Goal: Find specific page/section: Find specific page/section

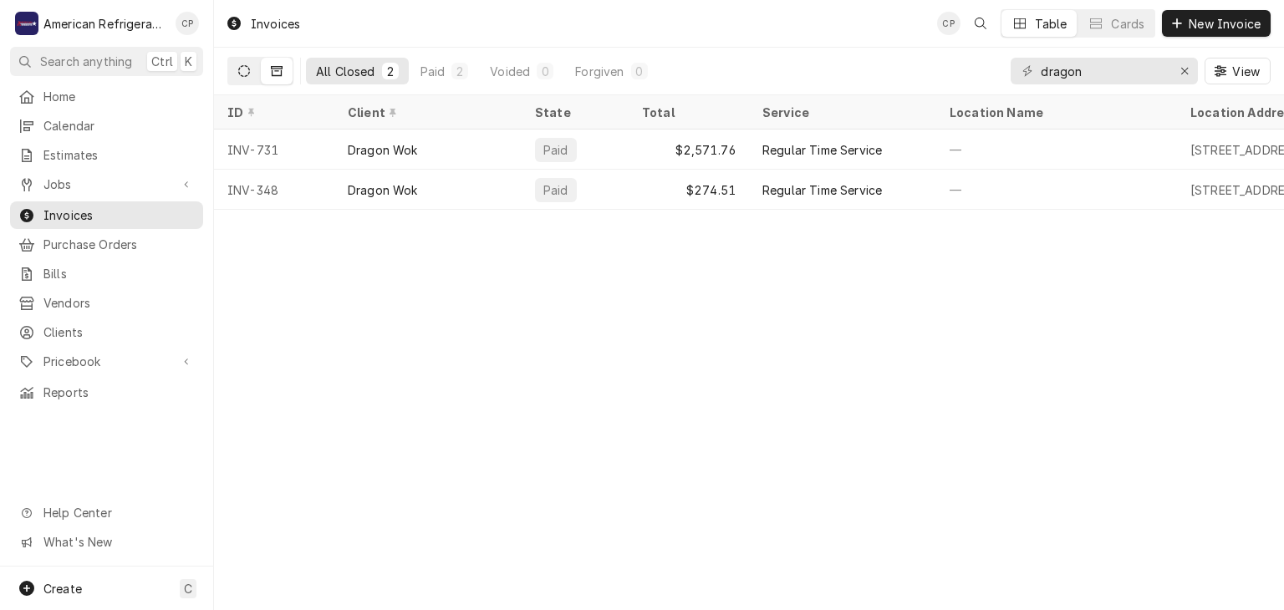
click at [238, 65] on icon "Dynamic Content Wrapper" at bounding box center [244, 71] width 12 height 12
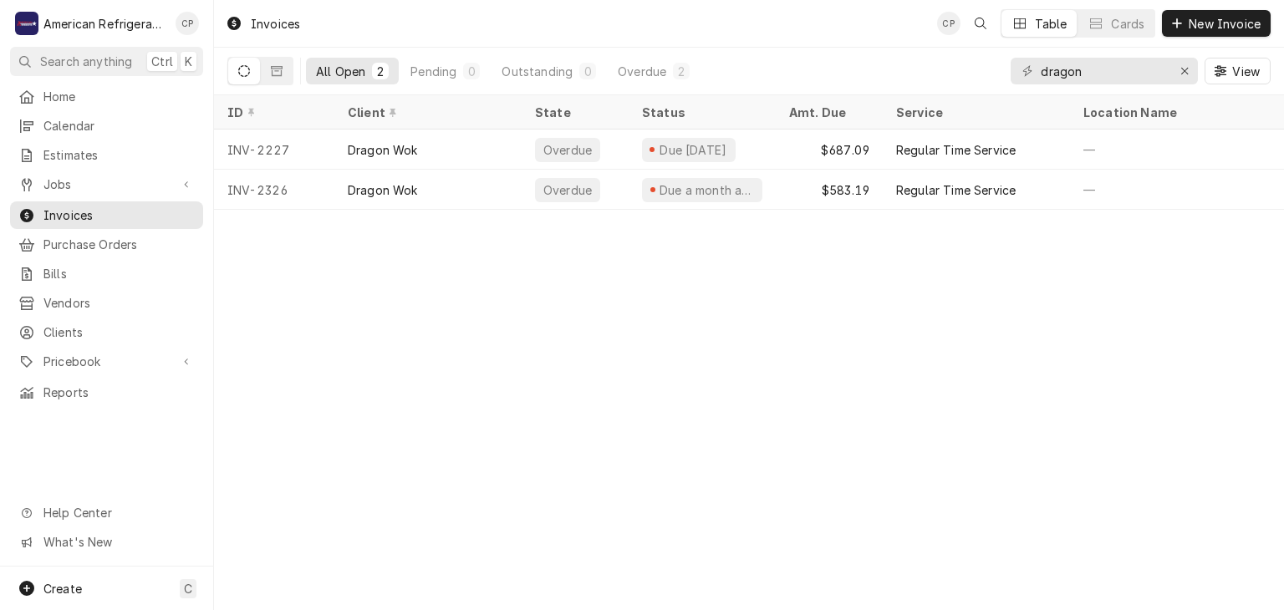
click at [371, 17] on div "Invoices CP Table Cards New Invoice" at bounding box center [749, 23] width 1070 height 47
click at [94, 209] on span "Invoices" at bounding box center [118, 216] width 151 height 18
click at [168, 181] on span "Jobs" at bounding box center [106, 185] width 126 height 18
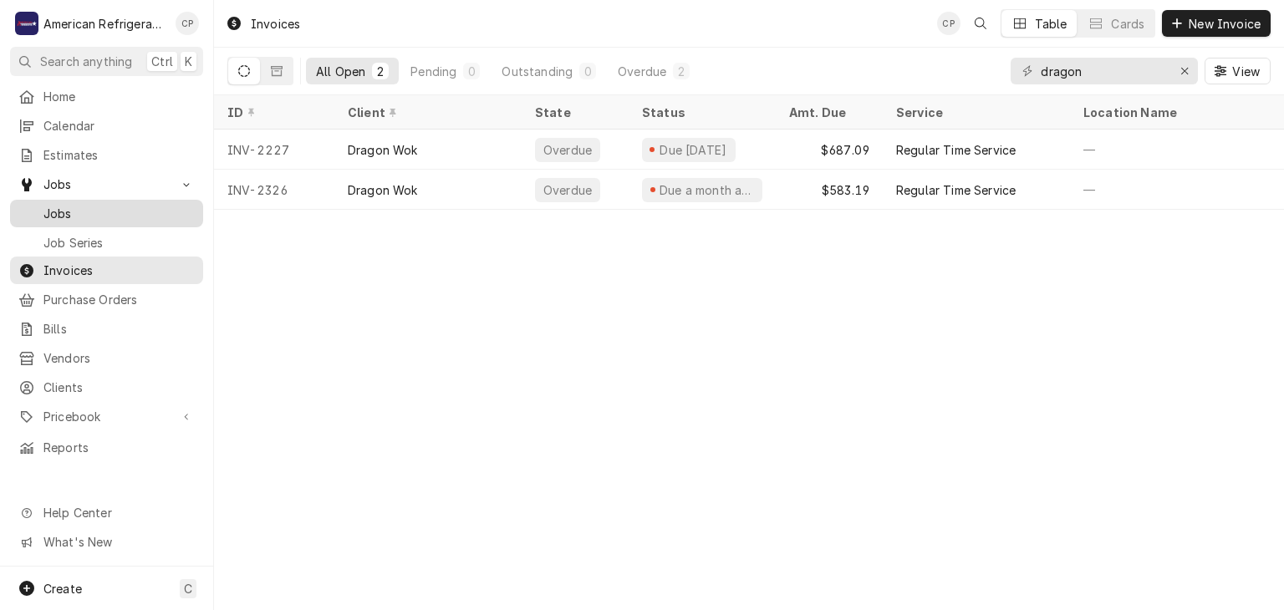
click at [162, 205] on span "Jobs" at bounding box center [118, 214] width 151 height 18
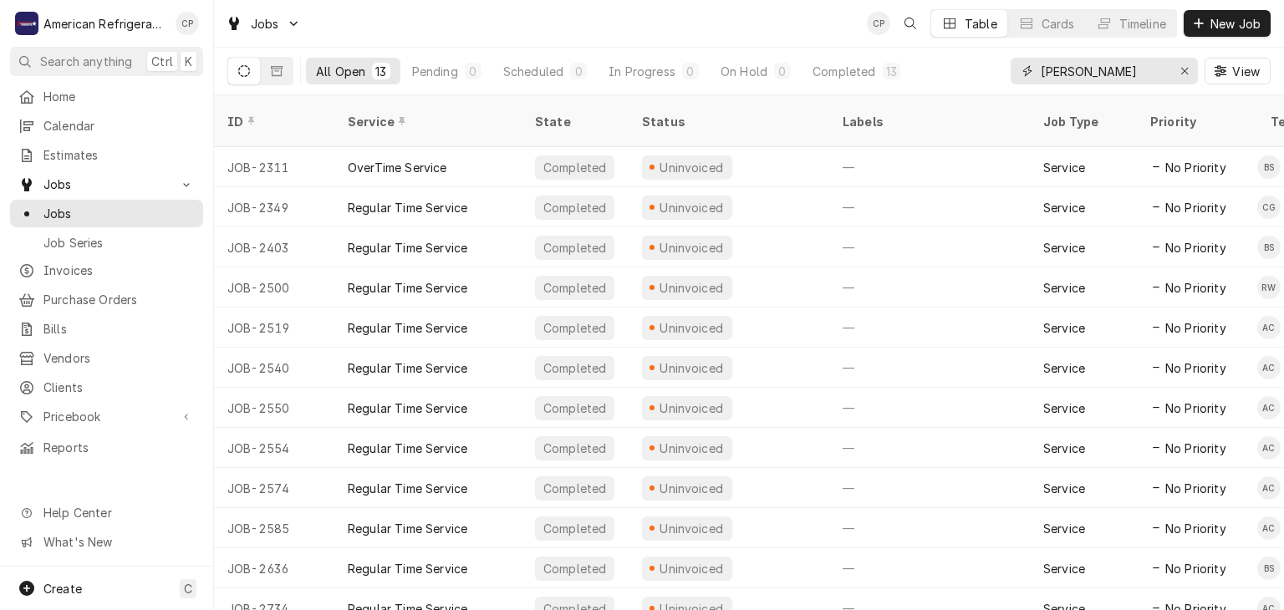
click at [1129, 78] on input "carl jr" at bounding box center [1103, 71] width 125 height 27
click at [583, 30] on div "Jobs CP Table Cards Timeline New Job" at bounding box center [749, 23] width 1070 height 47
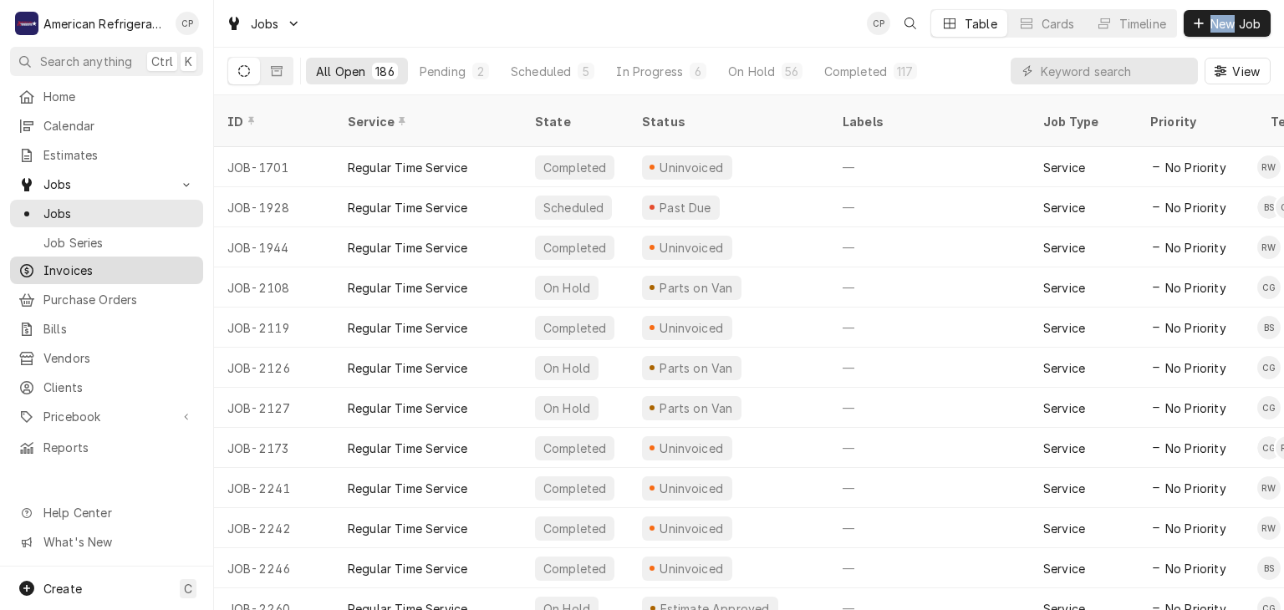
click at [136, 270] on span "Invoices" at bounding box center [118, 271] width 151 height 18
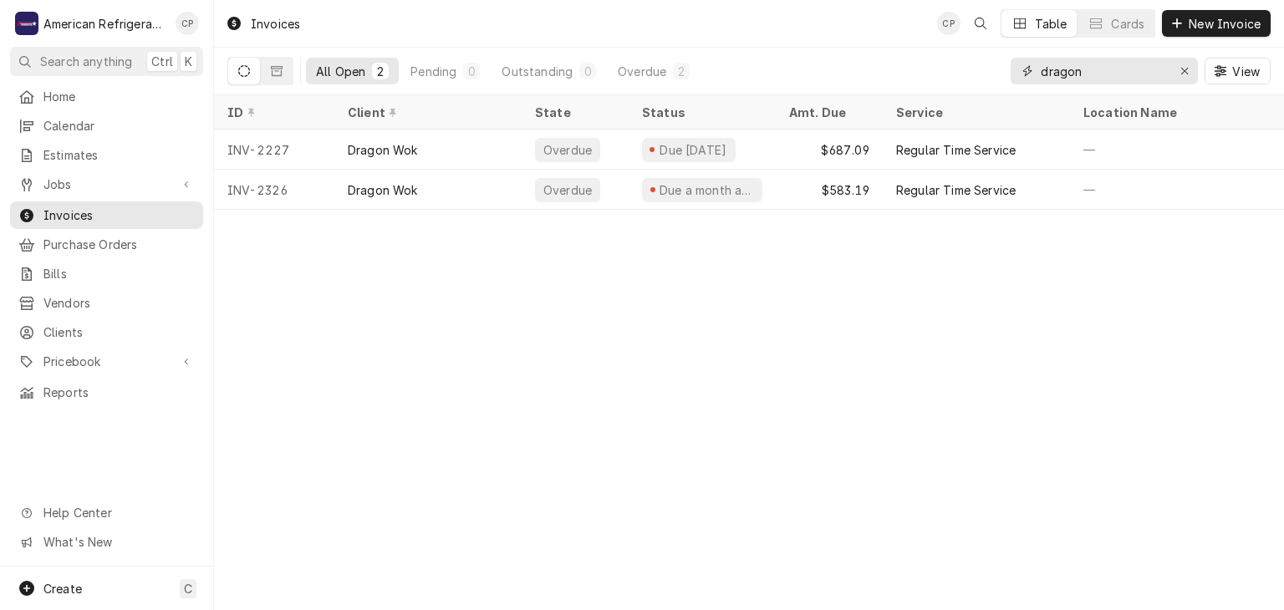
click at [1129, 80] on input "dragon" at bounding box center [1103, 71] width 125 height 27
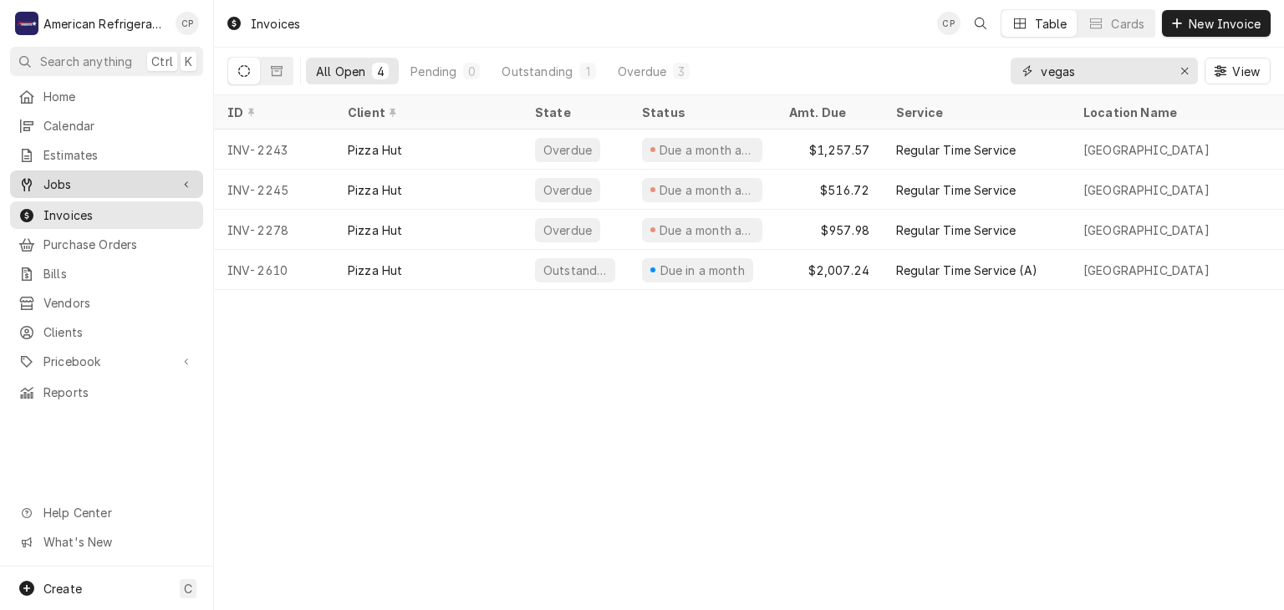
type input "vegas"
click at [154, 182] on span "Jobs" at bounding box center [106, 185] width 126 height 18
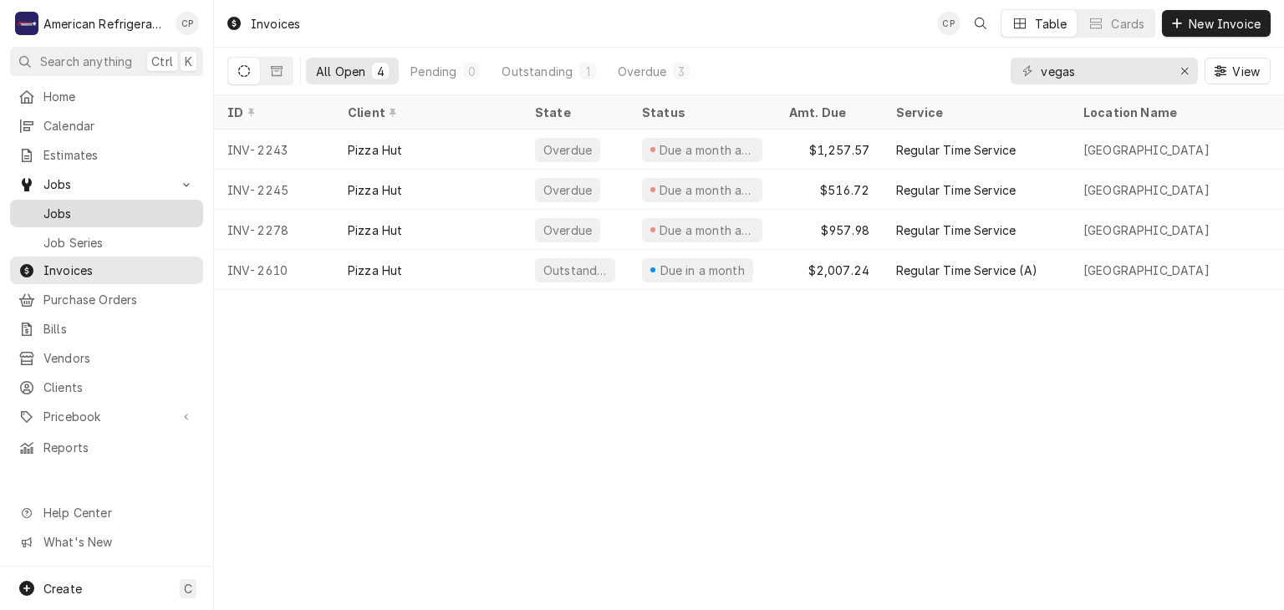
click at [136, 209] on span "Jobs" at bounding box center [118, 214] width 151 height 18
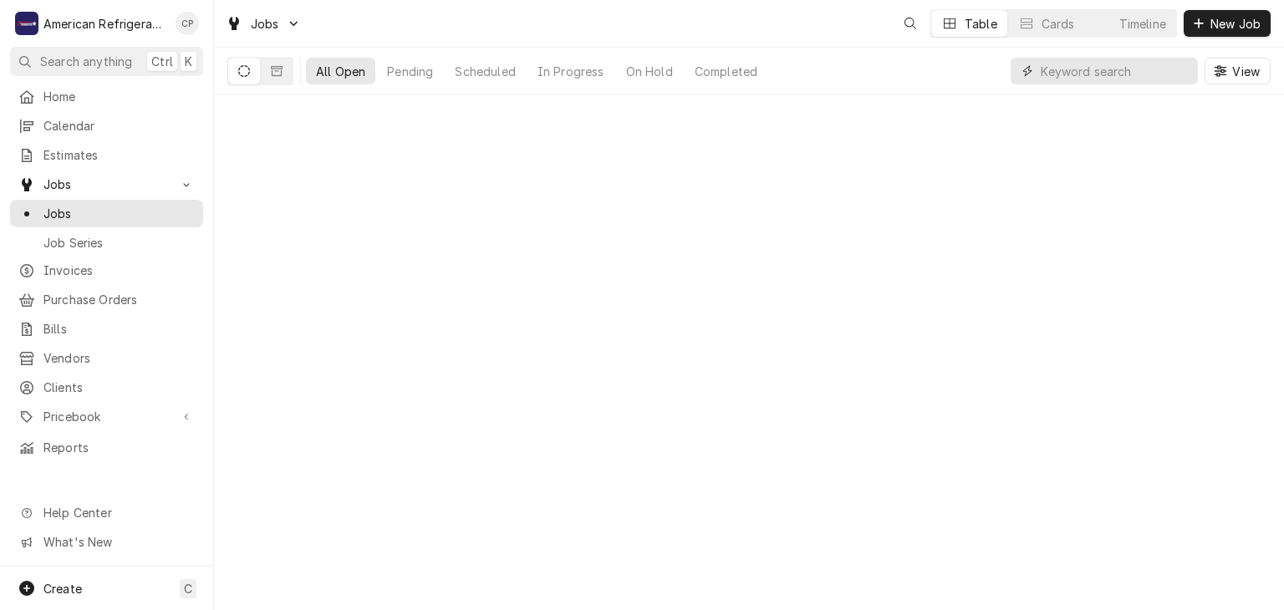
click at [1089, 70] on input "Dynamic Content Wrapper" at bounding box center [1115, 71] width 149 height 27
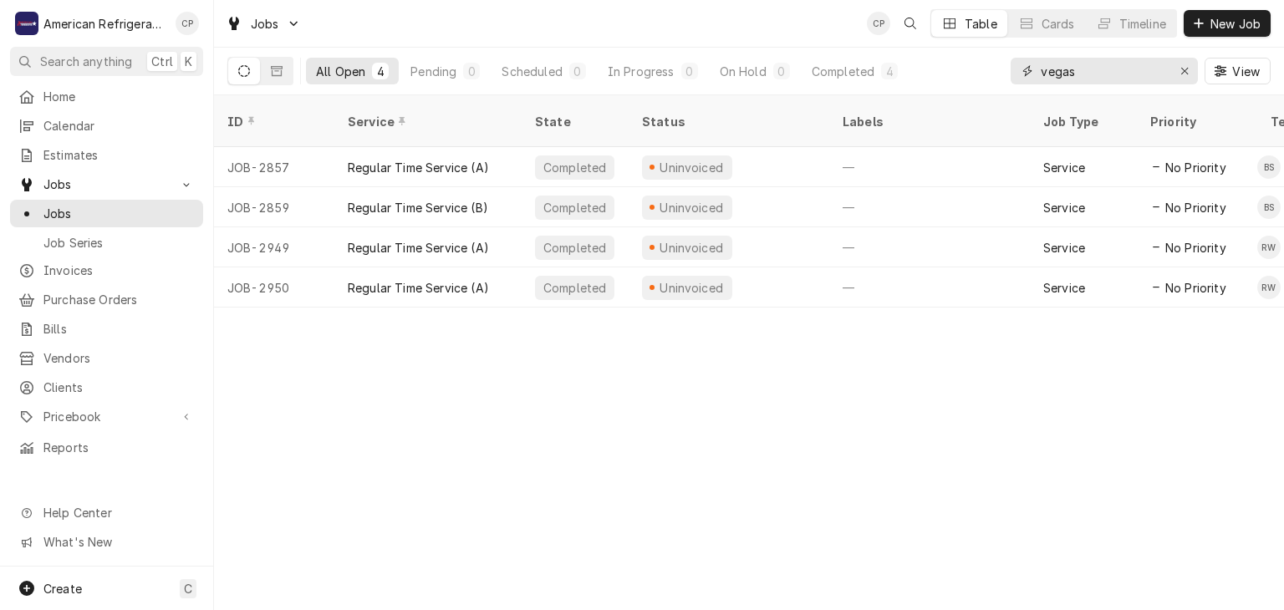
type input "vegas"
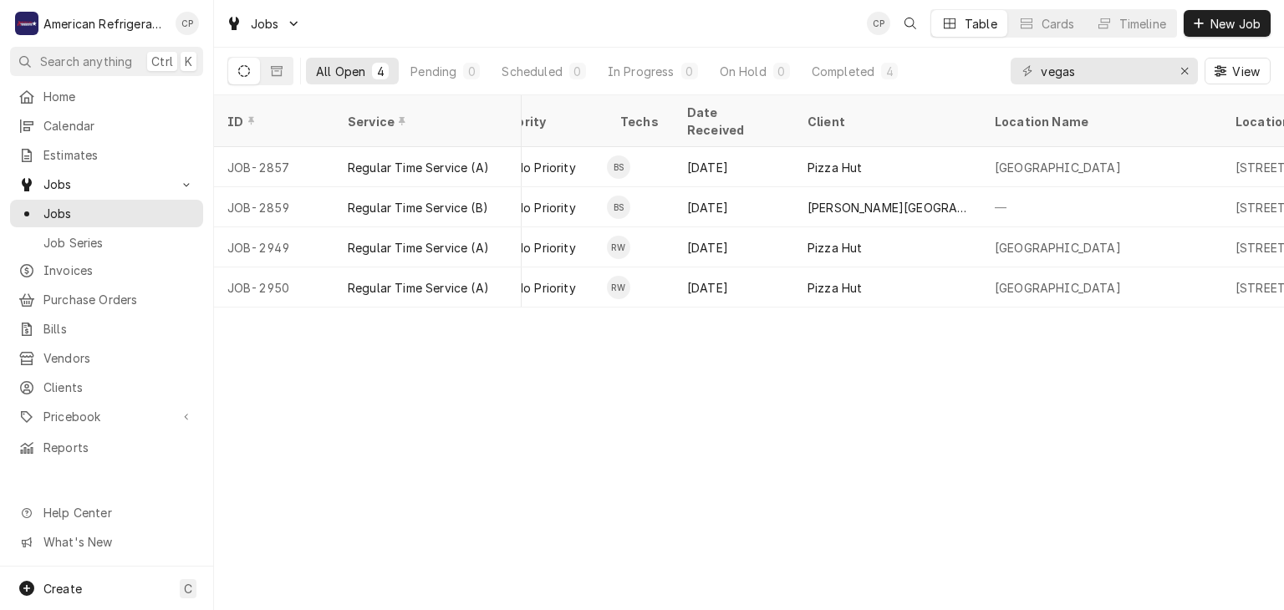
scroll to position [0, 664]
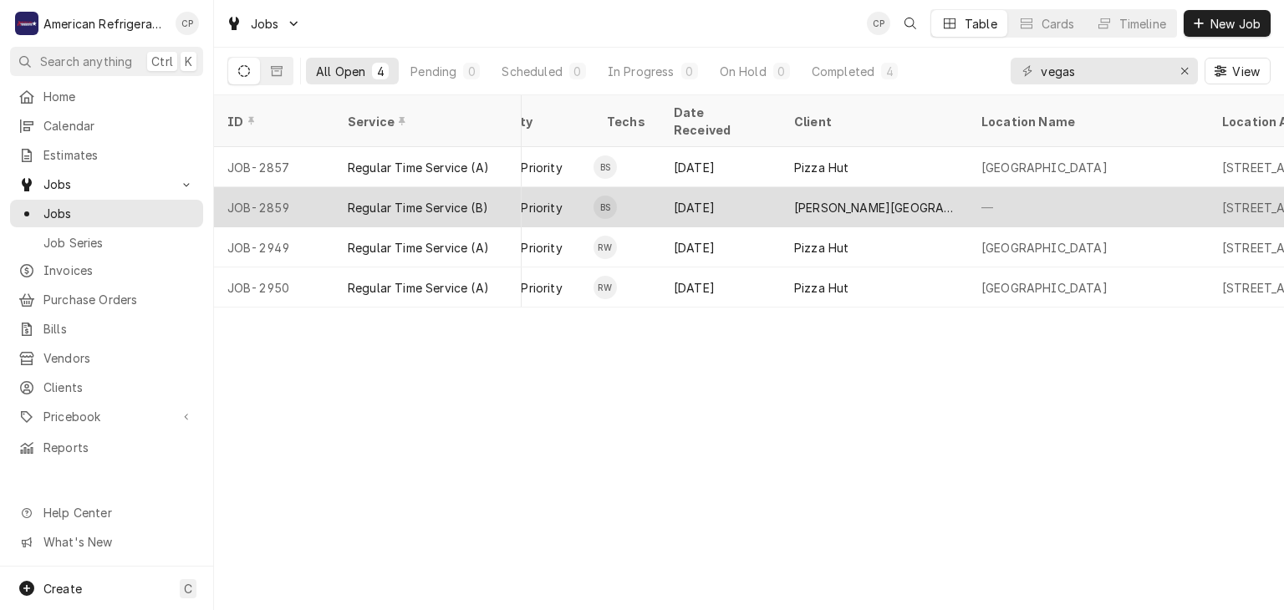
click at [610, 202] on div "BS" at bounding box center [605, 207] width 23 height 40
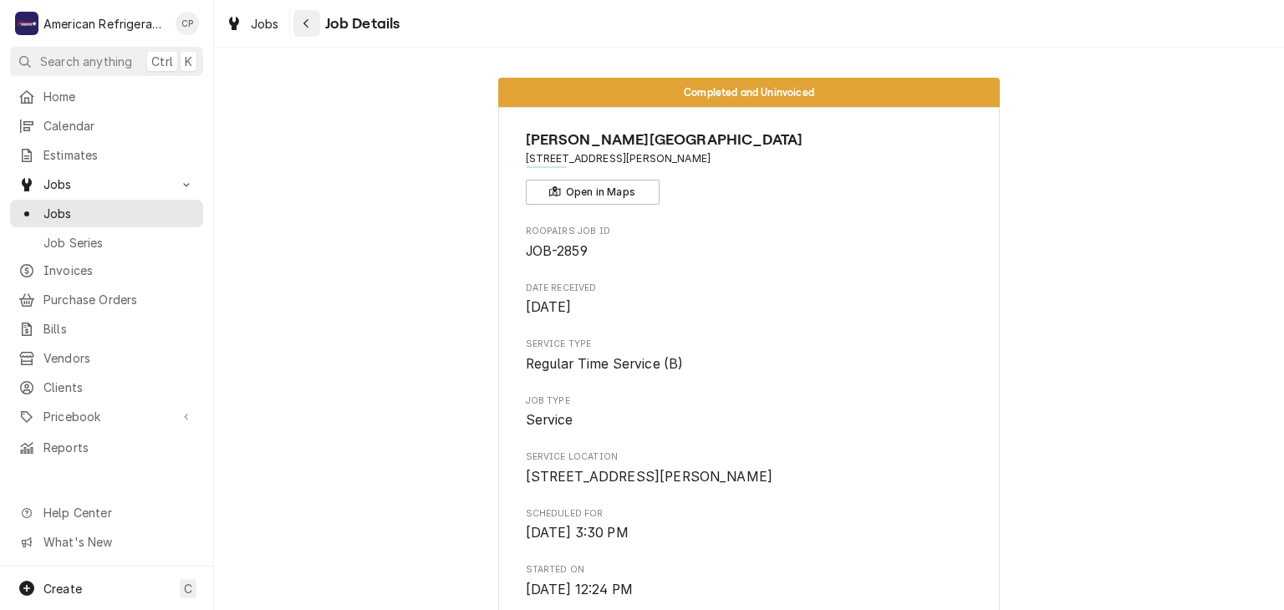
click at [309, 29] on div "Navigate back" at bounding box center [307, 23] width 17 height 17
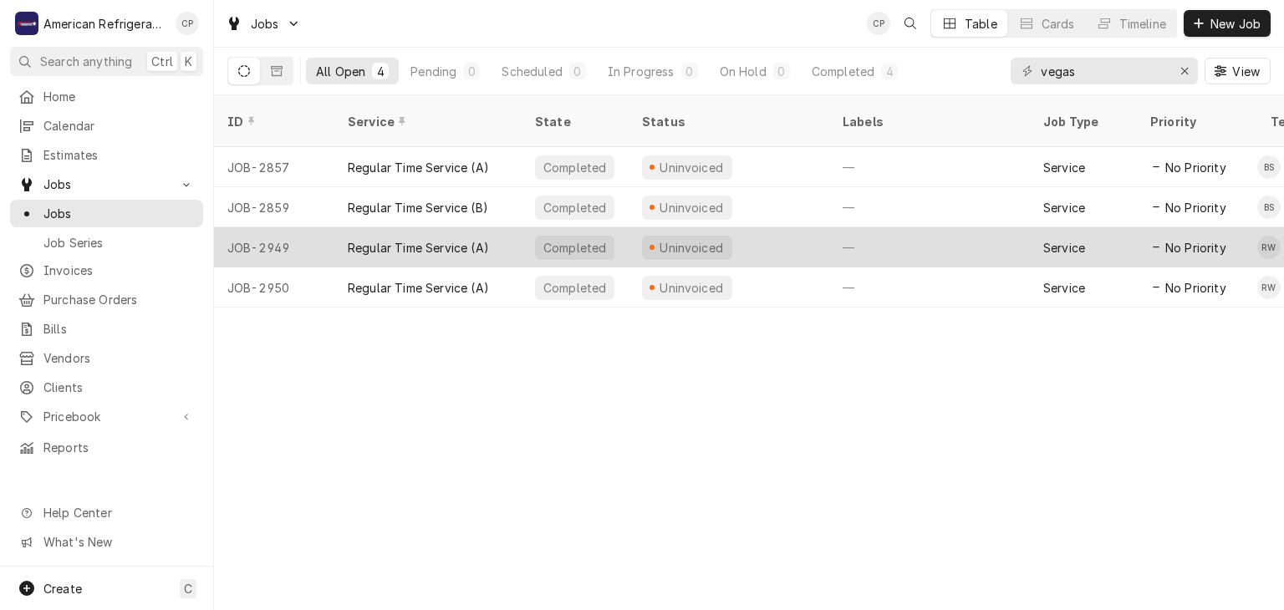
click at [411, 239] on div "Regular Time Service (A)" at bounding box center [418, 248] width 141 height 18
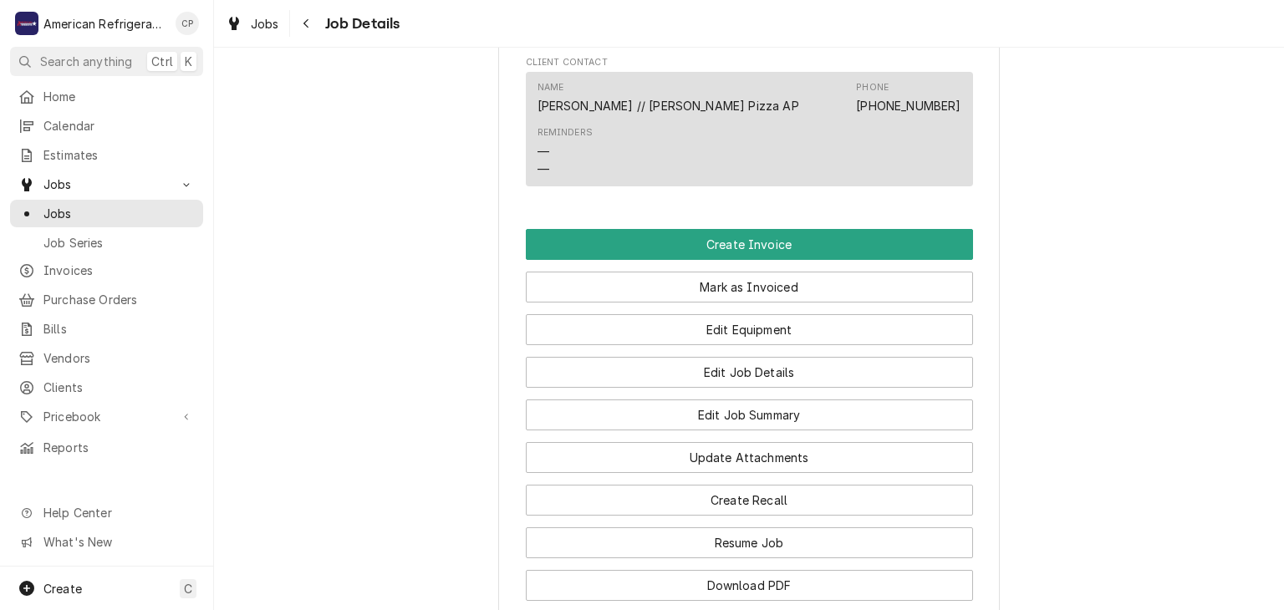
scroll to position [1006, 0]
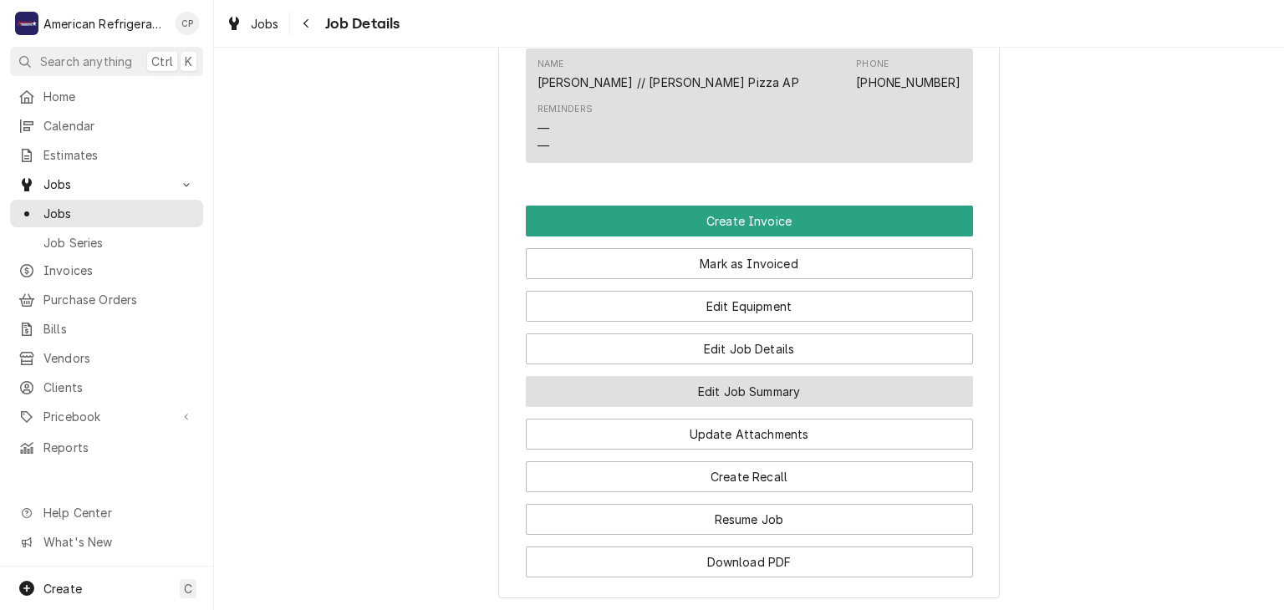
click at [704, 407] on button "Edit Job Summary" at bounding box center [749, 391] width 447 height 31
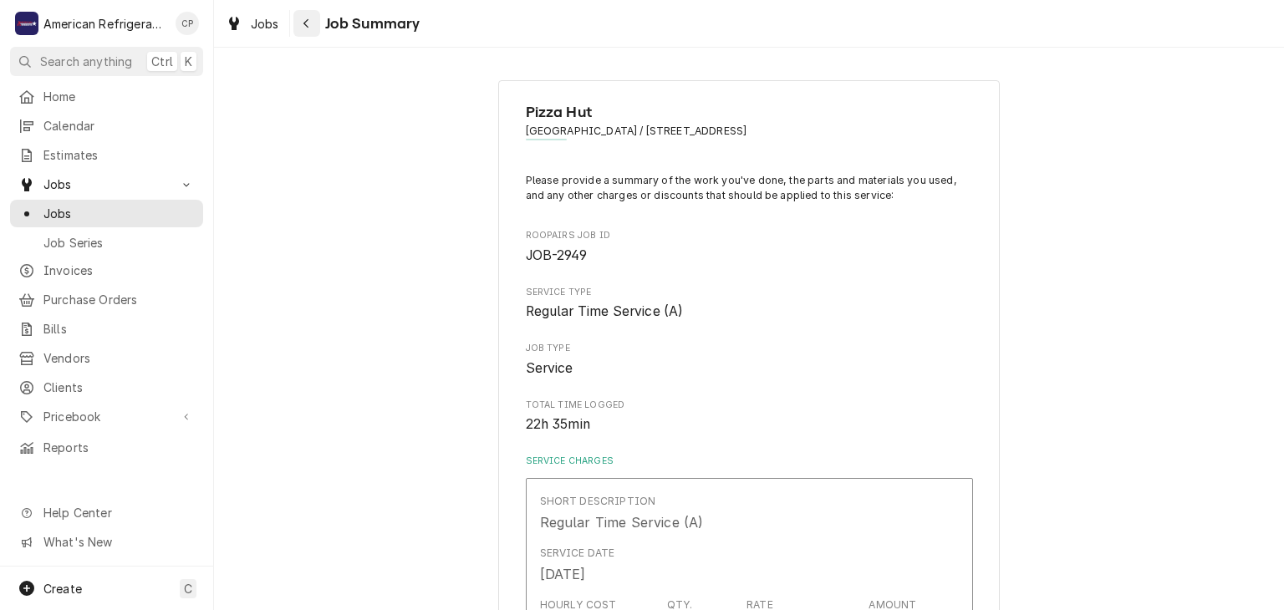
click at [311, 25] on div "Navigate back" at bounding box center [307, 23] width 17 height 17
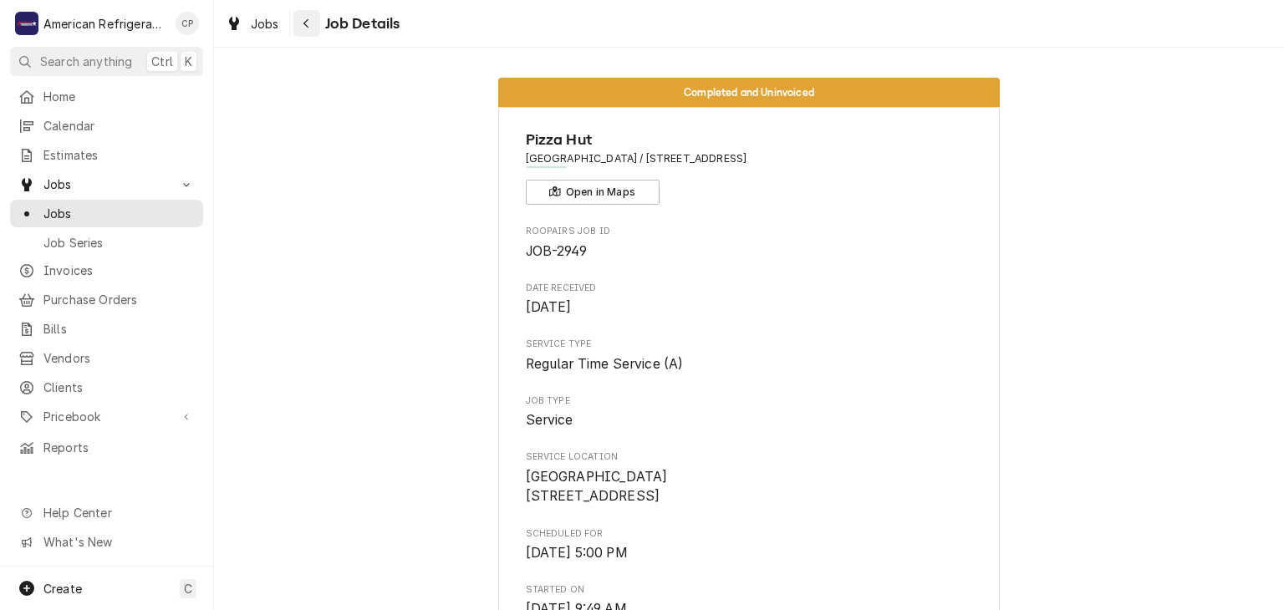
click at [309, 33] on button "Navigate back" at bounding box center [307, 23] width 27 height 27
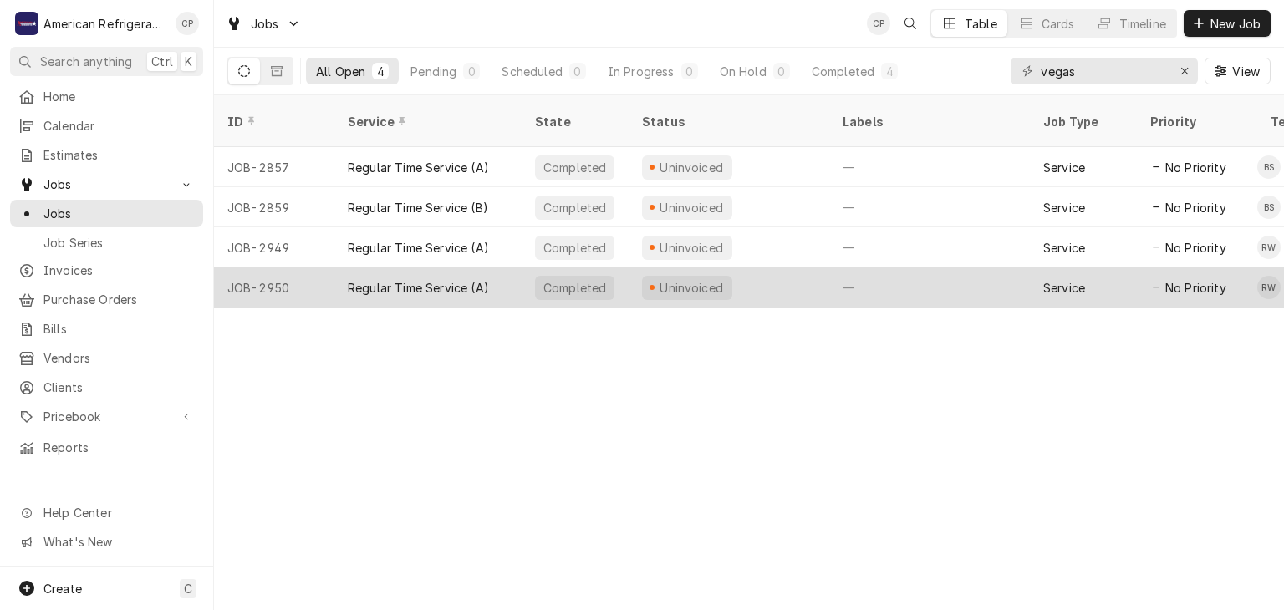
click at [391, 279] on div "Regular Time Service (A)" at bounding box center [418, 288] width 141 height 18
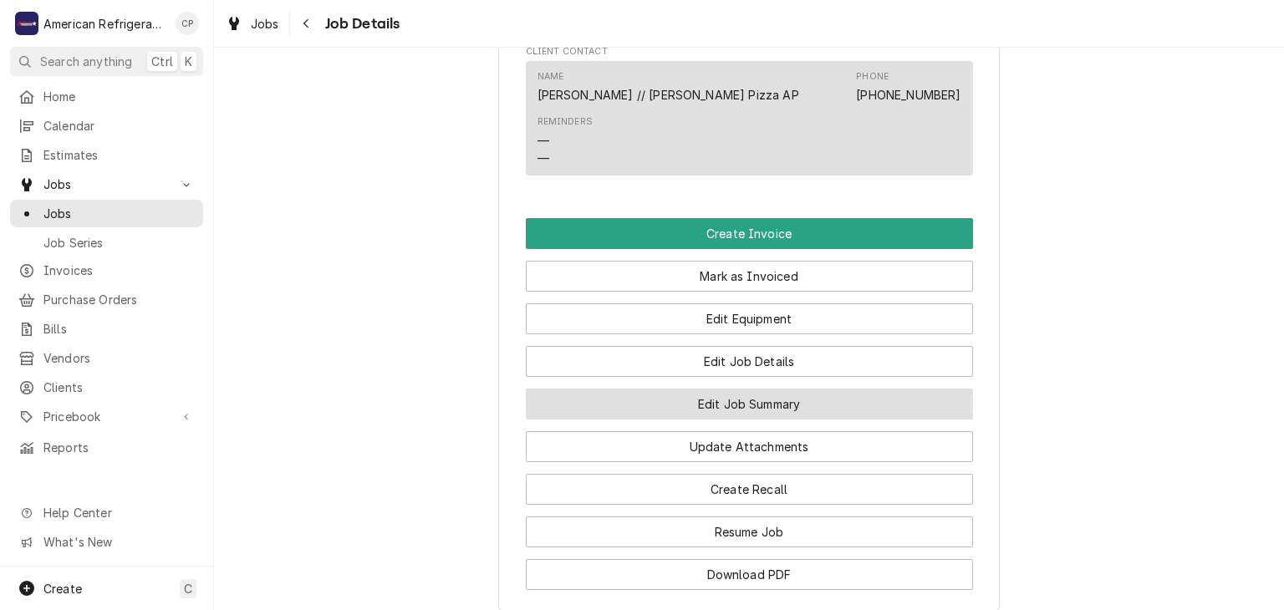
scroll to position [1006, 0]
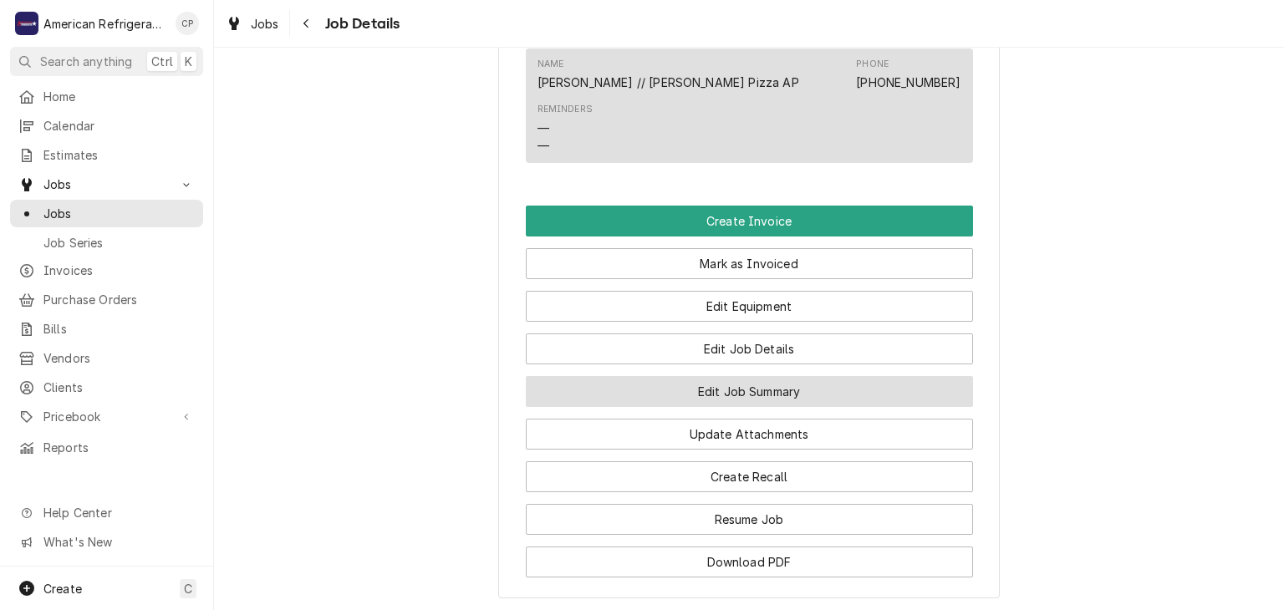
click at [595, 407] on button "Edit Job Summary" at bounding box center [749, 391] width 447 height 31
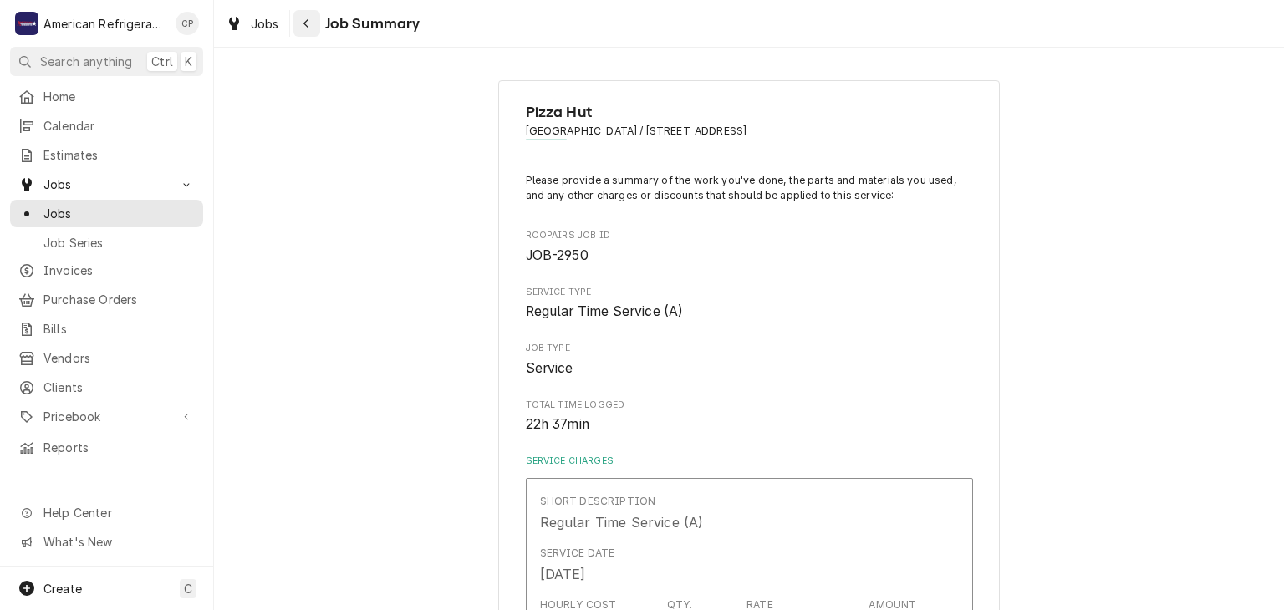
click at [308, 24] on icon "Navigate back" at bounding box center [307, 24] width 8 height 12
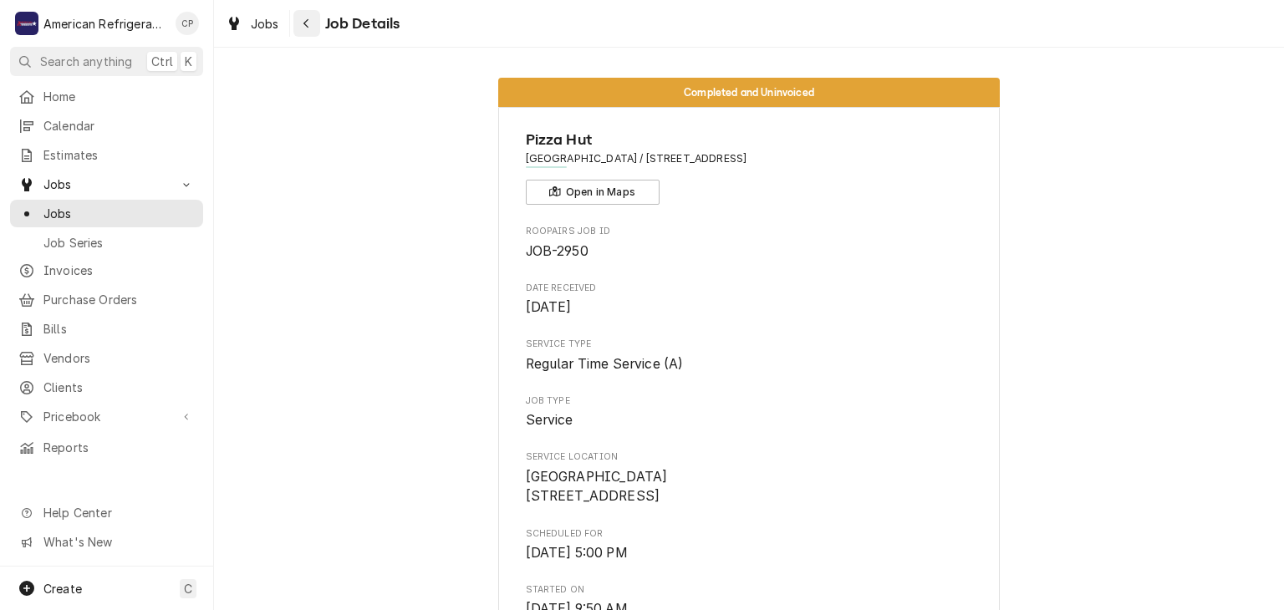
click at [309, 27] on icon "Navigate back" at bounding box center [307, 24] width 8 height 12
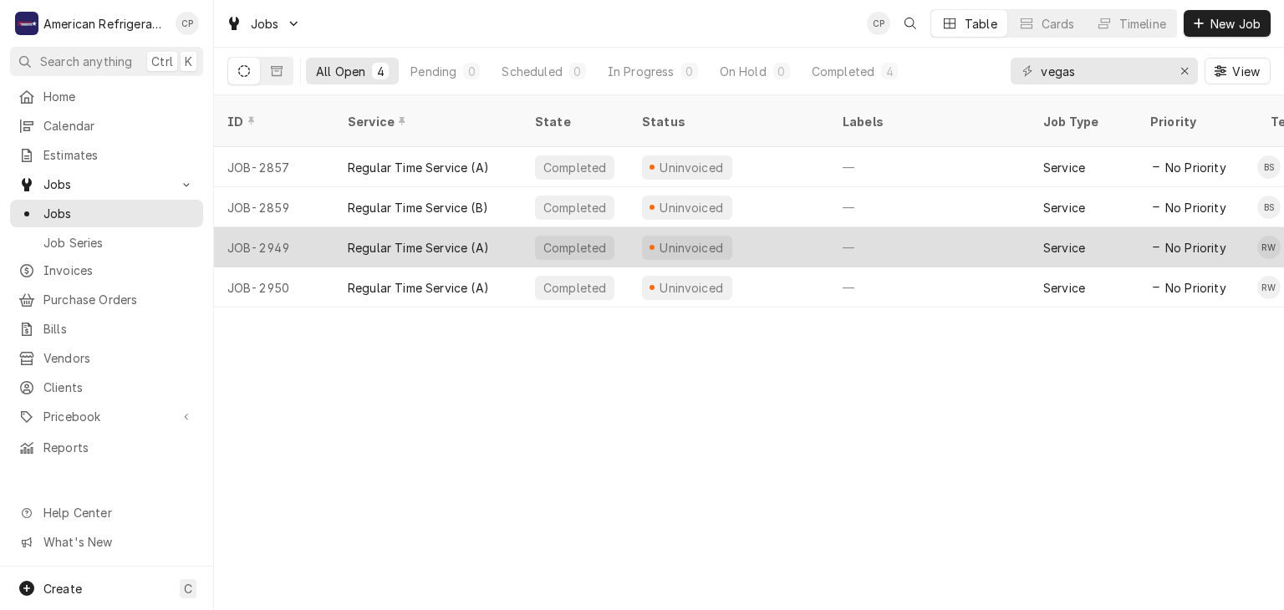
click at [422, 239] on div "Regular Time Service (A)" at bounding box center [418, 248] width 141 height 18
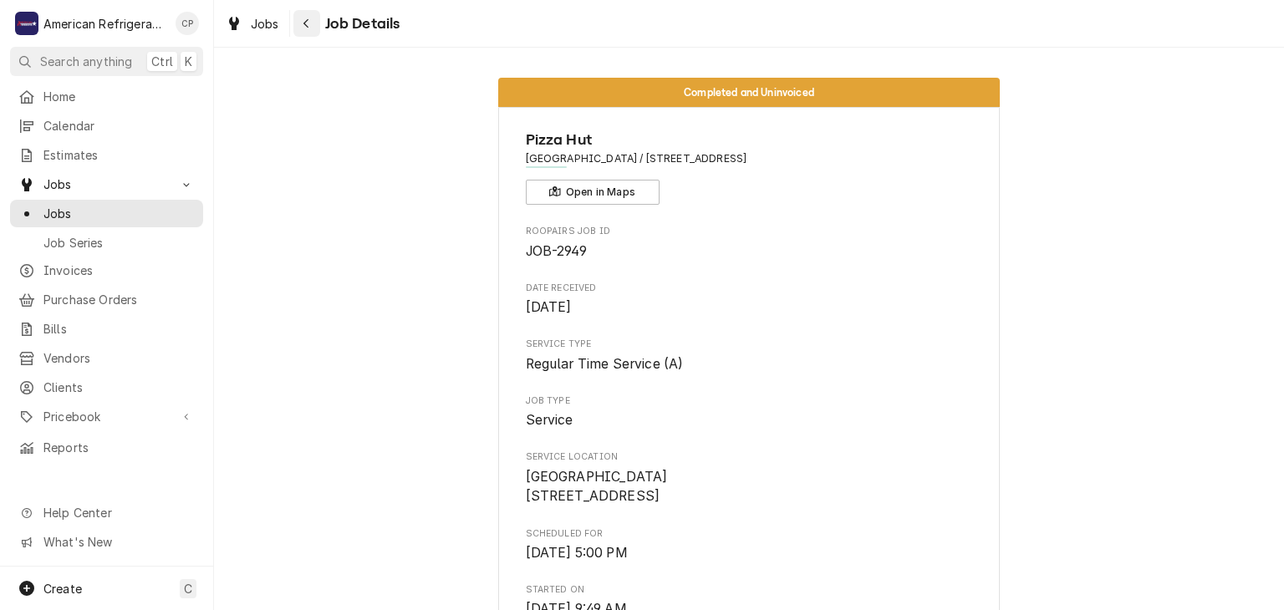
click at [299, 26] on div "Navigate back" at bounding box center [307, 23] width 17 height 17
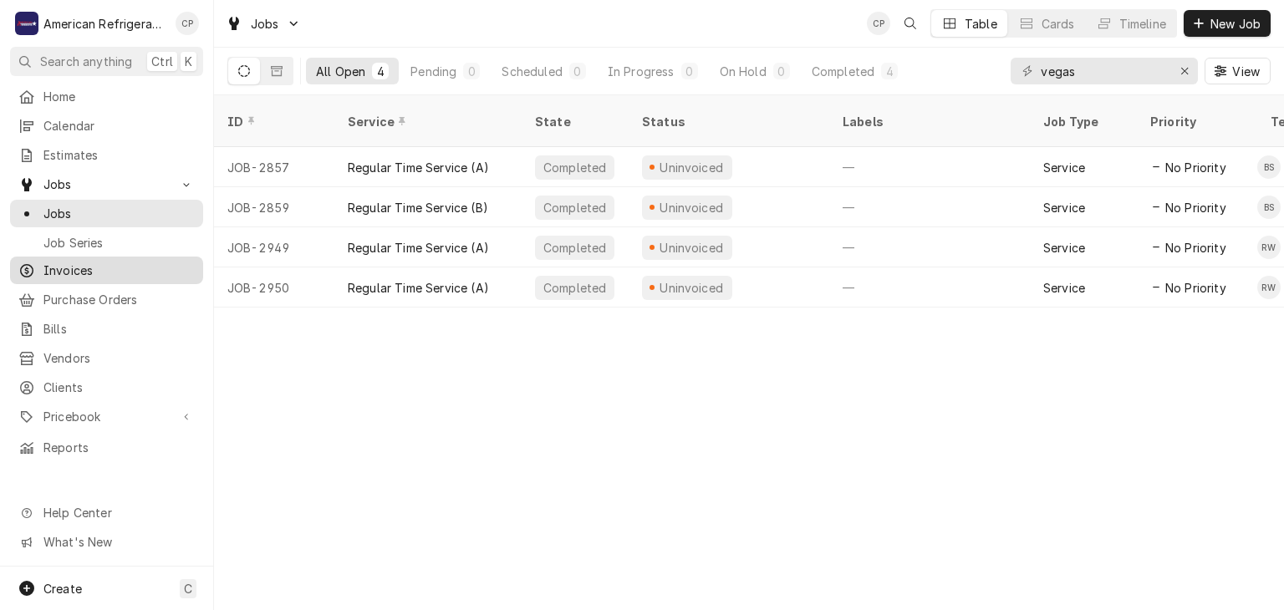
click at [126, 272] on span "Invoices" at bounding box center [118, 271] width 151 height 18
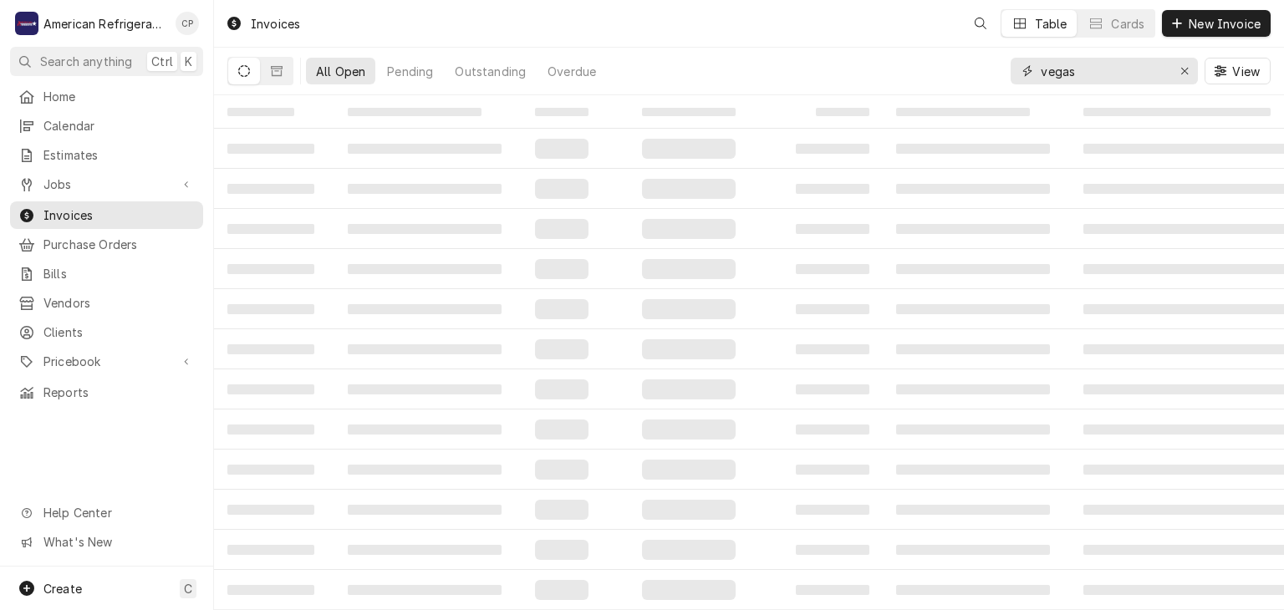
click at [1099, 71] on input "vegas" at bounding box center [1103, 71] width 125 height 27
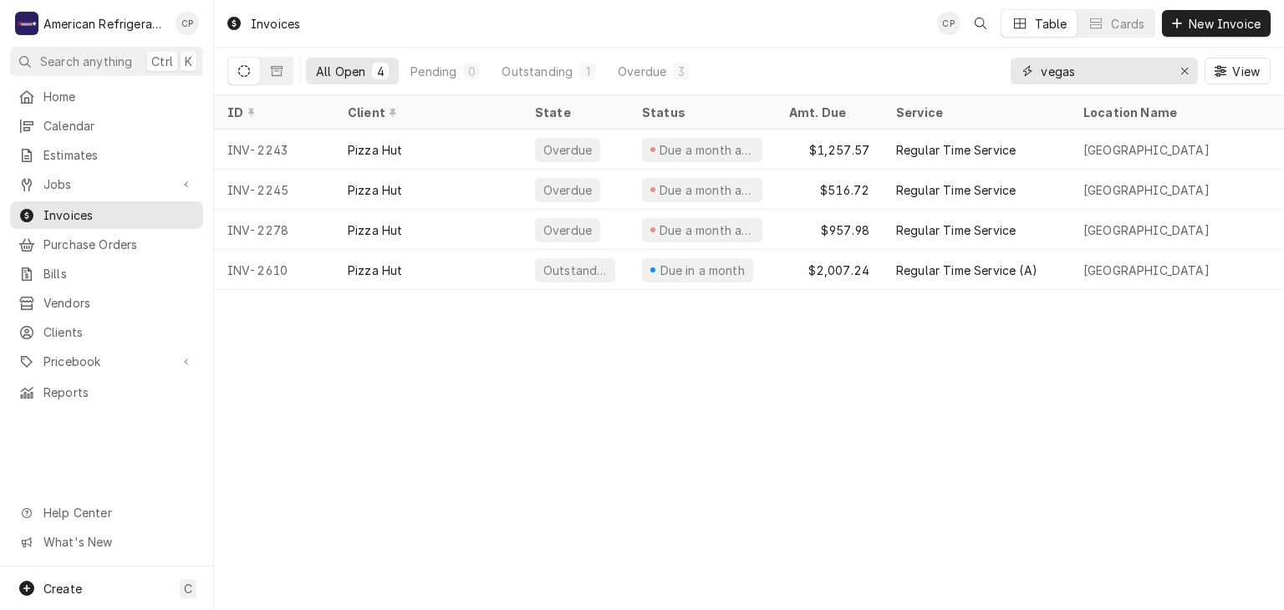
type input "c"
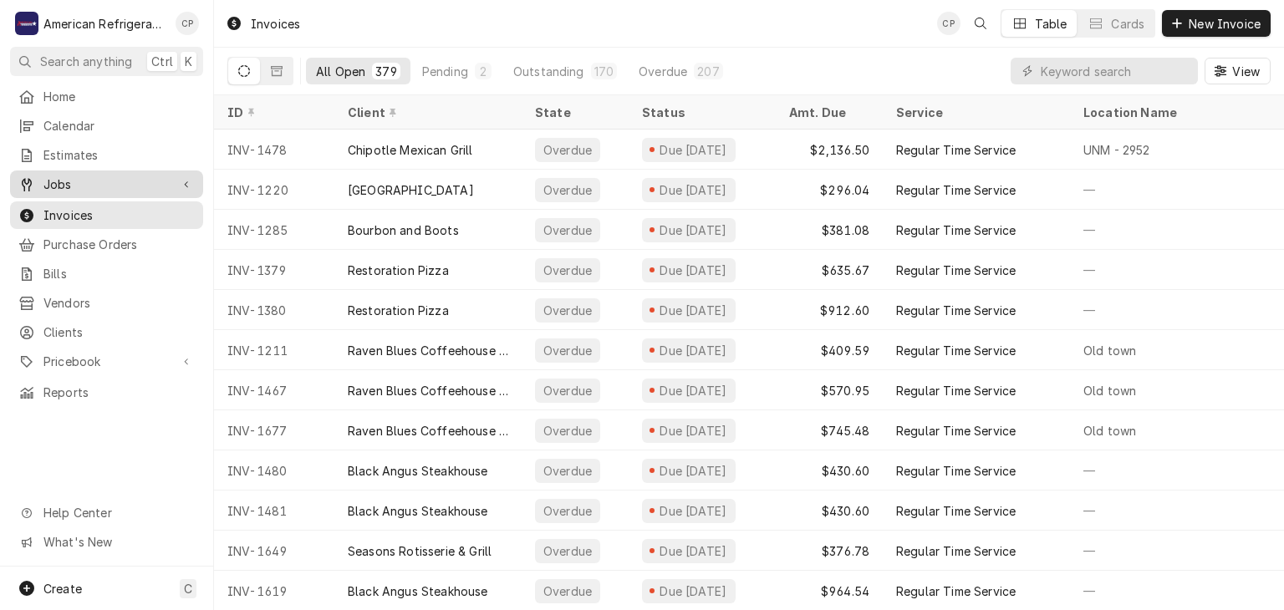
click at [144, 176] on span "Jobs" at bounding box center [106, 185] width 126 height 18
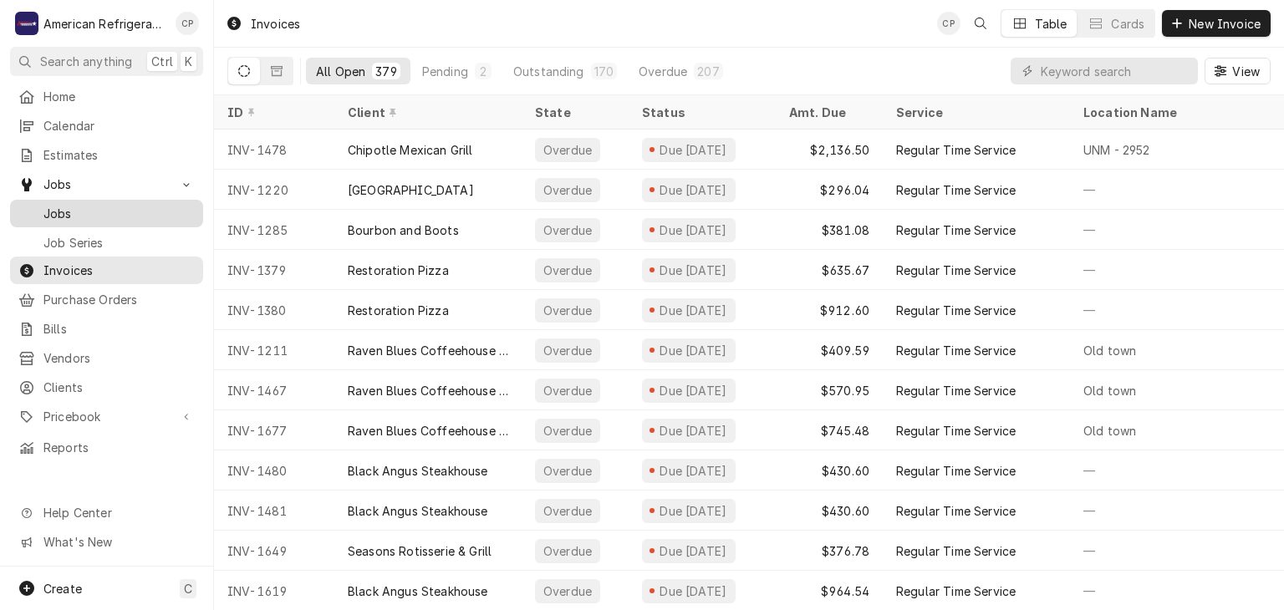
click at [131, 205] on span "Jobs" at bounding box center [118, 214] width 151 height 18
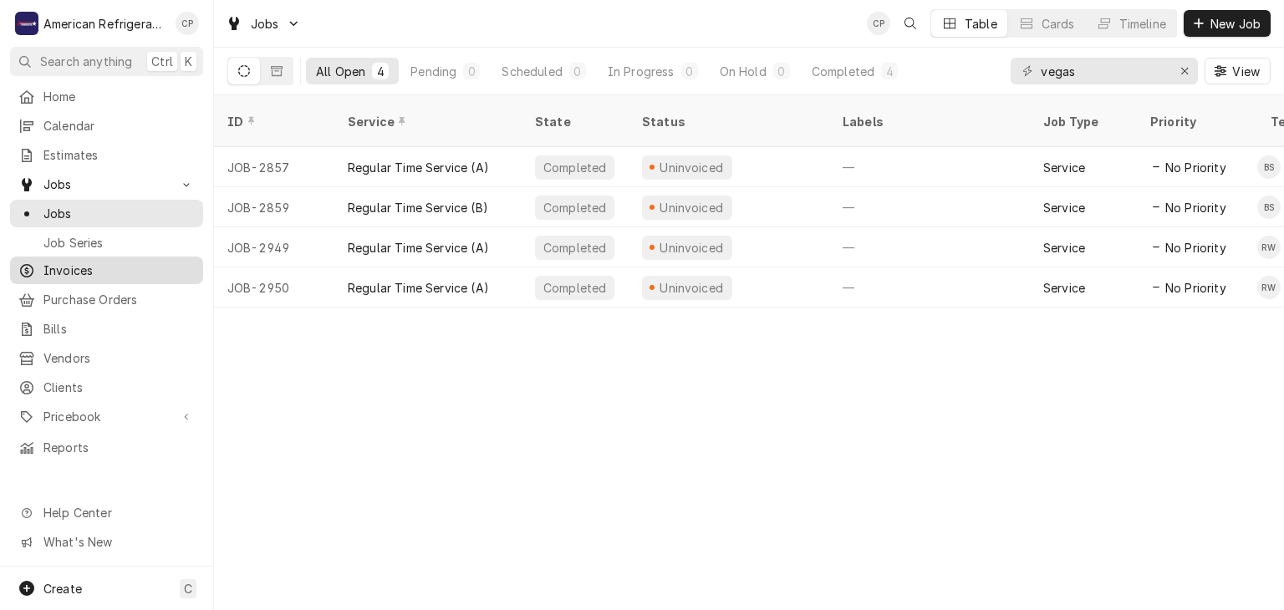
click at [109, 265] on span "Invoices" at bounding box center [118, 271] width 151 height 18
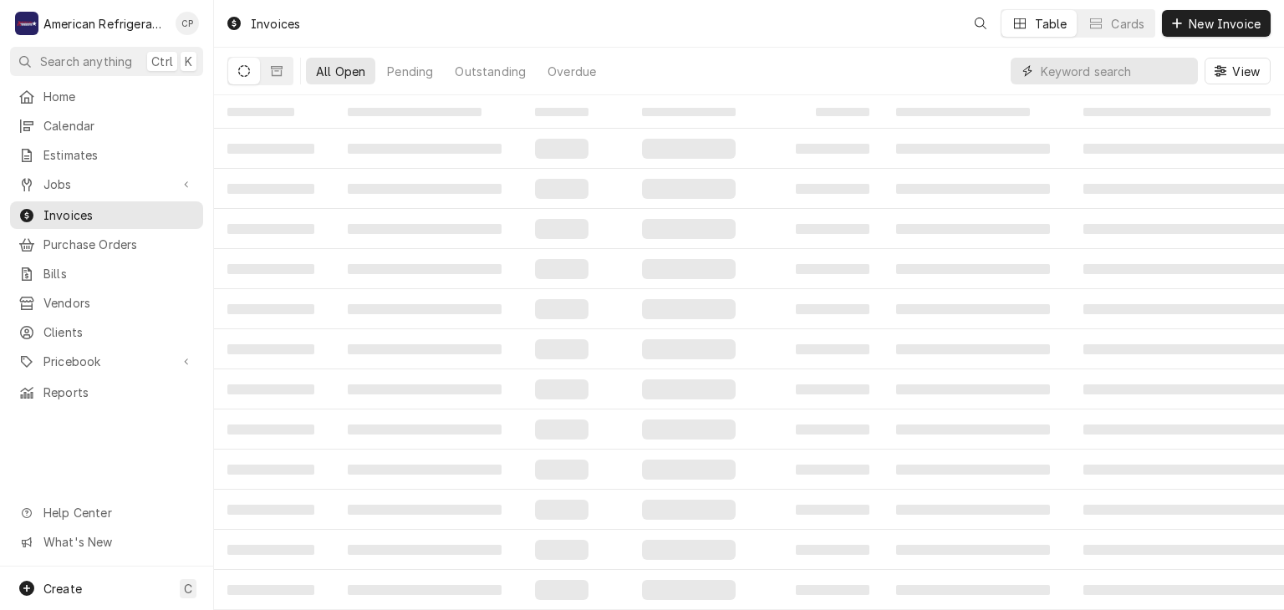
click at [1085, 71] on input "Dynamic Content Wrapper" at bounding box center [1115, 71] width 149 height 27
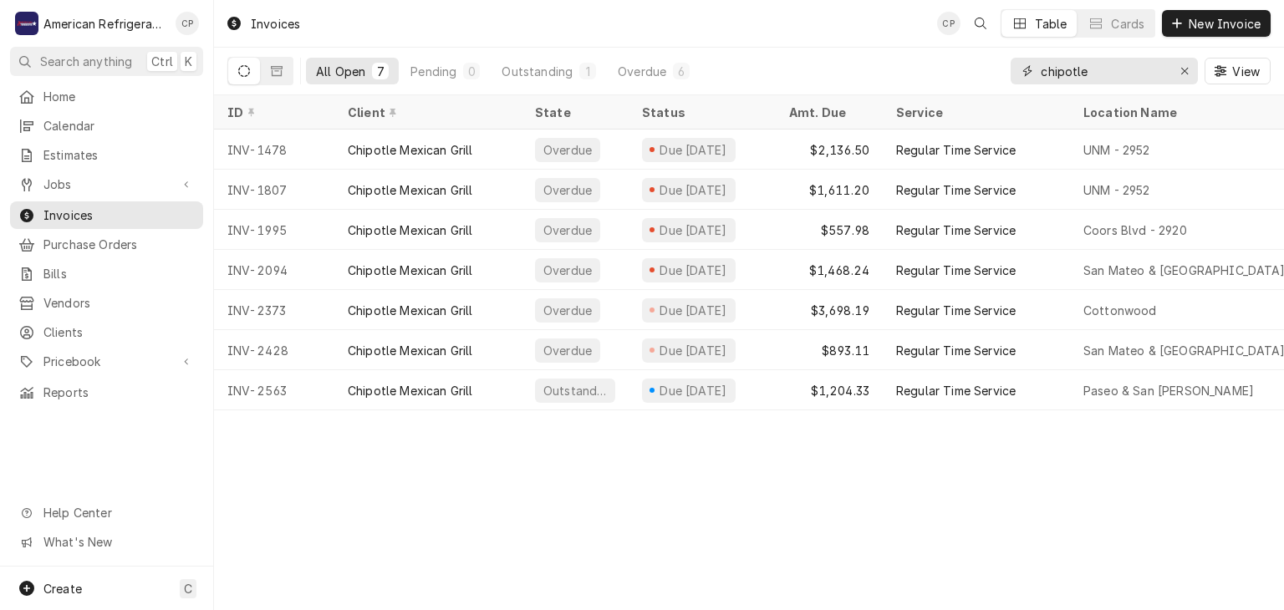
type input "chipotle"
